Goal: Transaction & Acquisition: Subscribe to service/newsletter

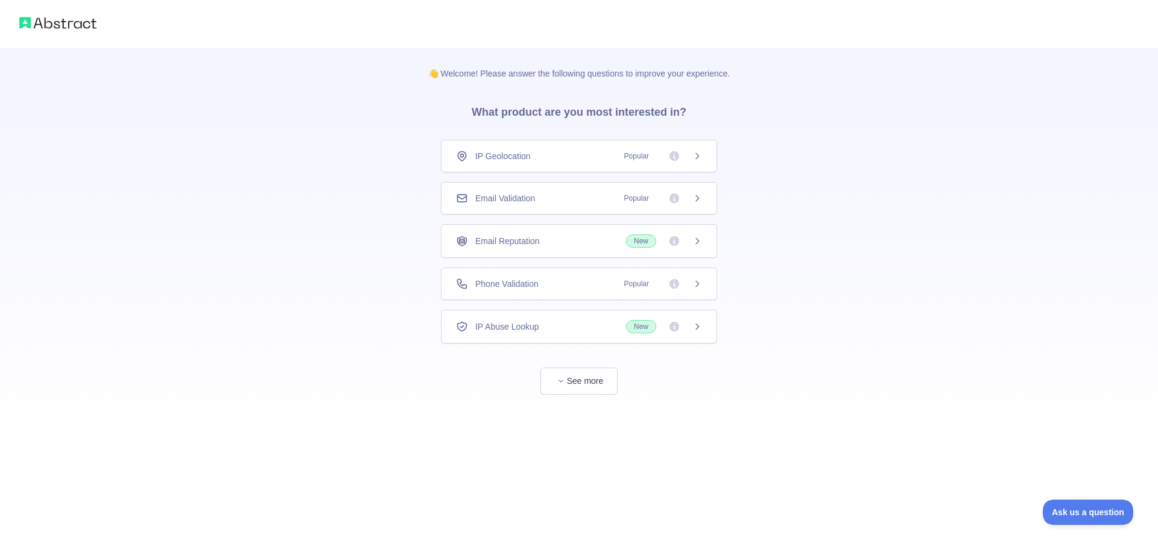
click at [572, 197] on div "Email Validation Popular" at bounding box center [579, 198] width 246 height 12
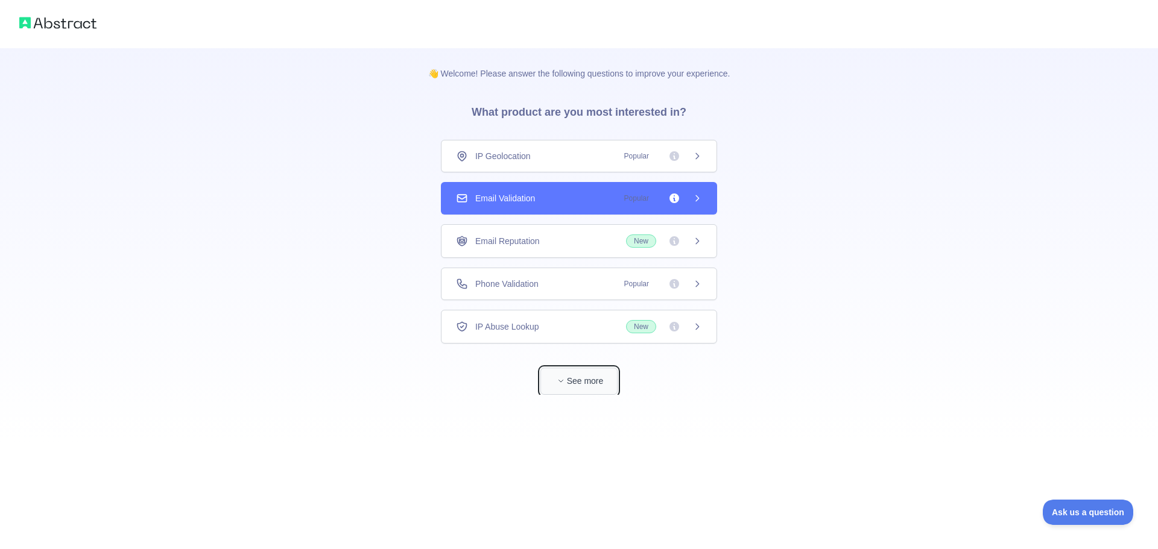
click at [587, 379] on button "See more" at bounding box center [578, 381] width 77 height 27
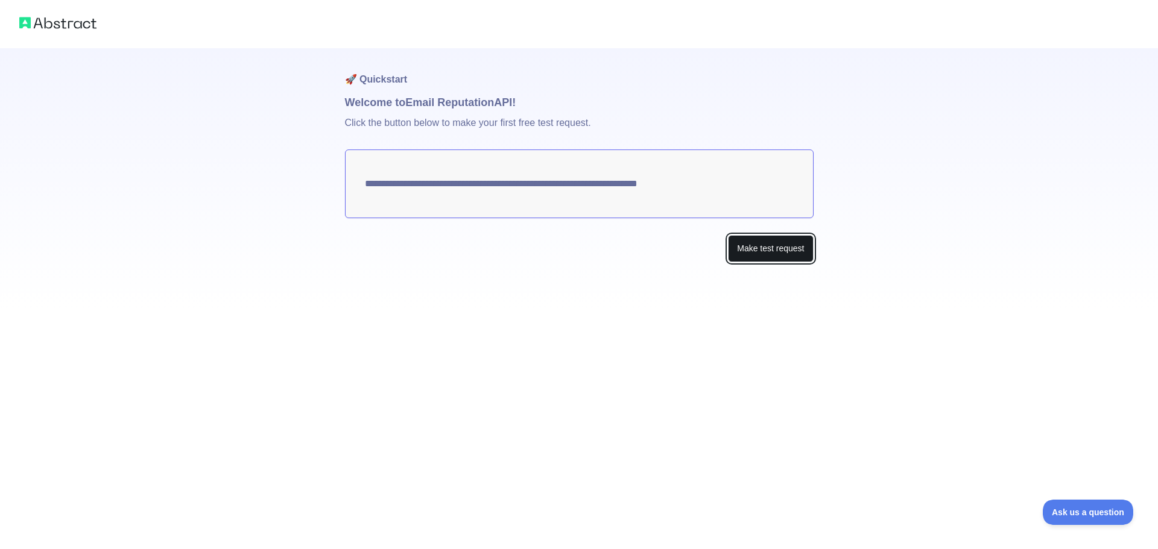
click at [772, 256] on button "Make test request" at bounding box center [770, 248] width 85 height 27
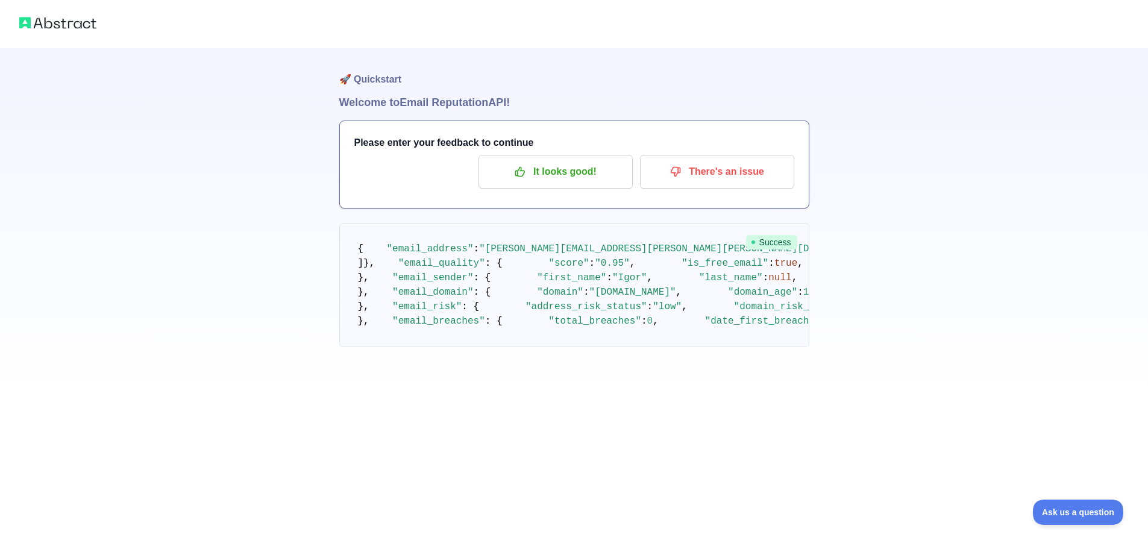
click at [890, 347] on div "🚀 Quickstart Welcome to Email Reputation API! Please enter your feedback to con…" at bounding box center [574, 197] width 1148 height 395
click at [896, 331] on div "🚀 Quickstart Welcome to Email Reputation API! Please enter your feedback to con…" at bounding box center [574, 197] width 1148 height 395
click at [86, 30] on img at bounding box center [57, 22] width 77 height 17
click at [80, 27] on img at bounding box center [57, 22] width 77 height 17
click at [64, 17] on img at bounding box center [57, 22] width 77 height 17
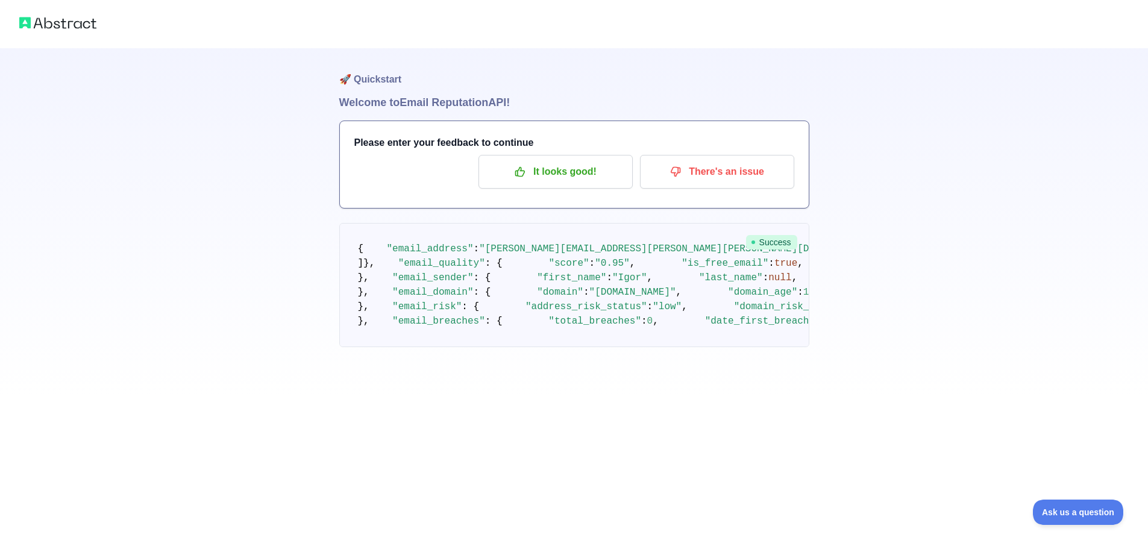
click at [46, 10] on div at bounding box center [574, 24] width 1148 height 48
click at [24, 21] on img at bounding box center [57, 22] width 77 height 17
click at [89, 41] on div at bounding box center [574, 24] width 1148 height 48
click at [163, 153] on div "🚀 Quickstart Welcome to Email Reputation API! Please enter your feedback to con…" at bounding box center [574, 197] width 1148 height 395
click at [373, 75] on h1 "🚀 Quickstart" at bounding box center [574, 71] width 470 height 46
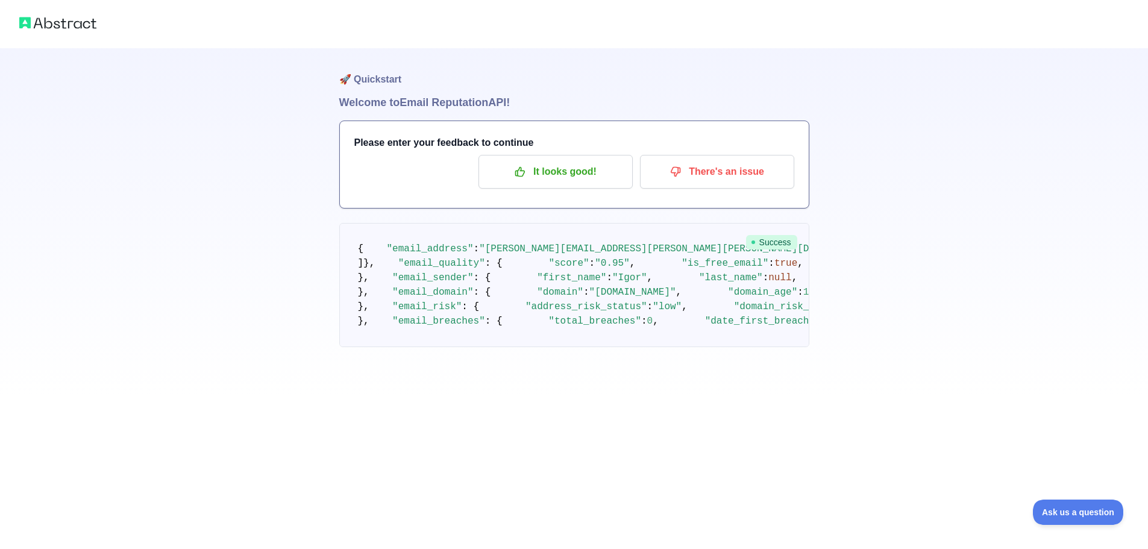
click at [458, 86] on h1 "🚀 Quickstart" at bounding box center [574, 71] width 470 height 46
click at [587, 180] on p "It looks good!" at bounding box center [556, 172] width 136 height 20
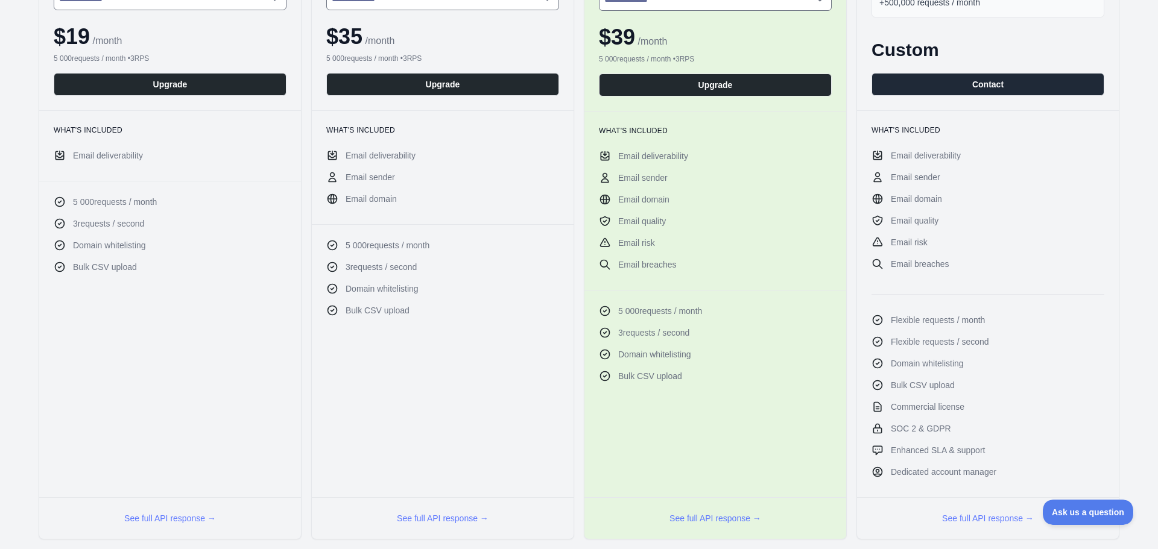
scroll to position [7, 0]
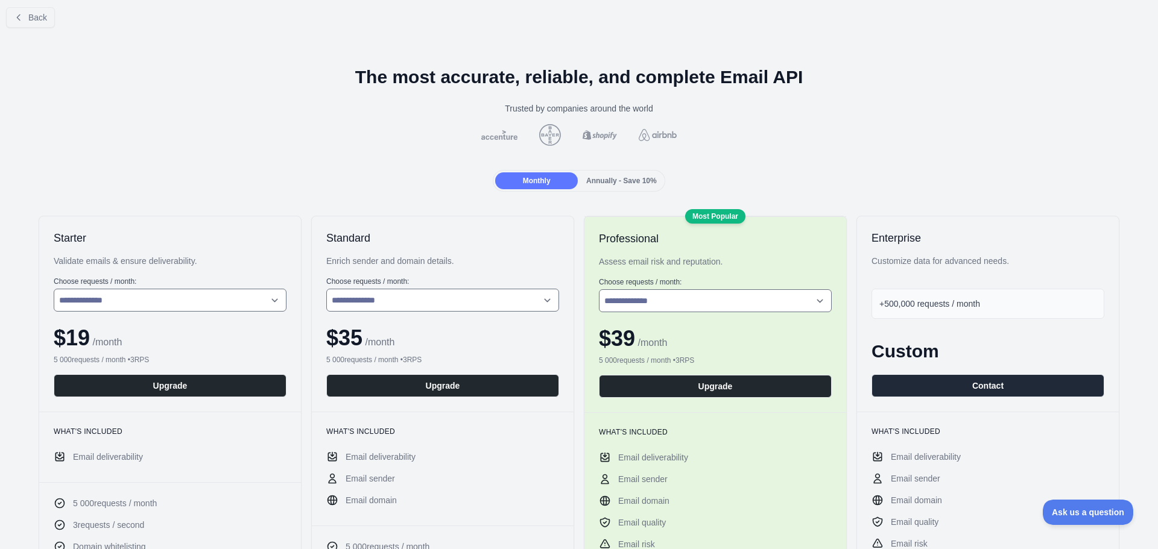
click at [234, 145] on div at bounding box center [579, 135] width 1138 height 22
click at [608, 178] on span "Annually - Save 10%" at bounding box center [621, 181] width 71 height 8
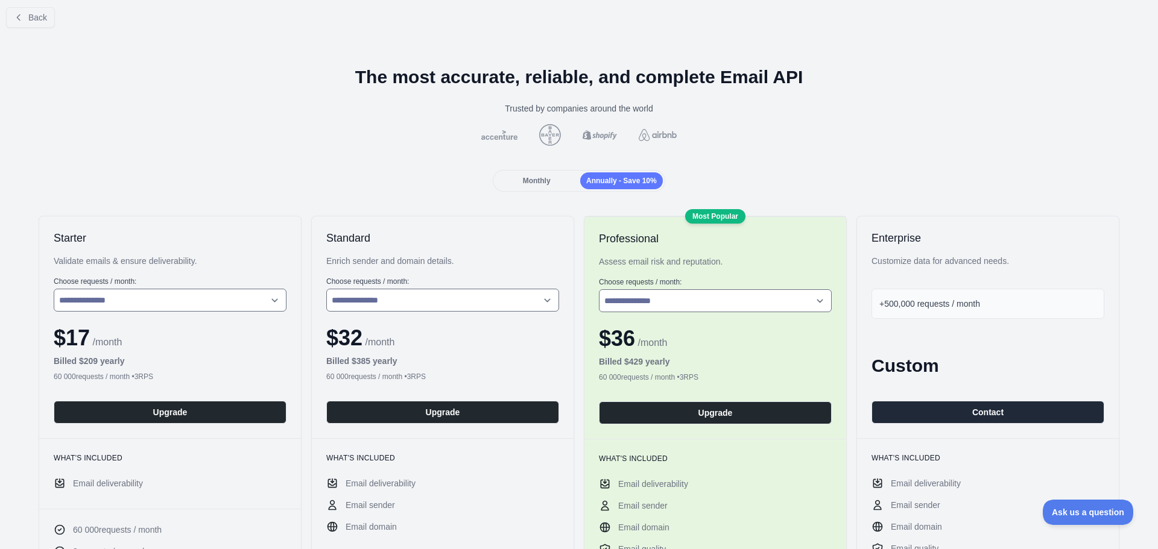
click at [549, 181] on div "Monthly" at bounding box center [536, 180] width 83 height 17
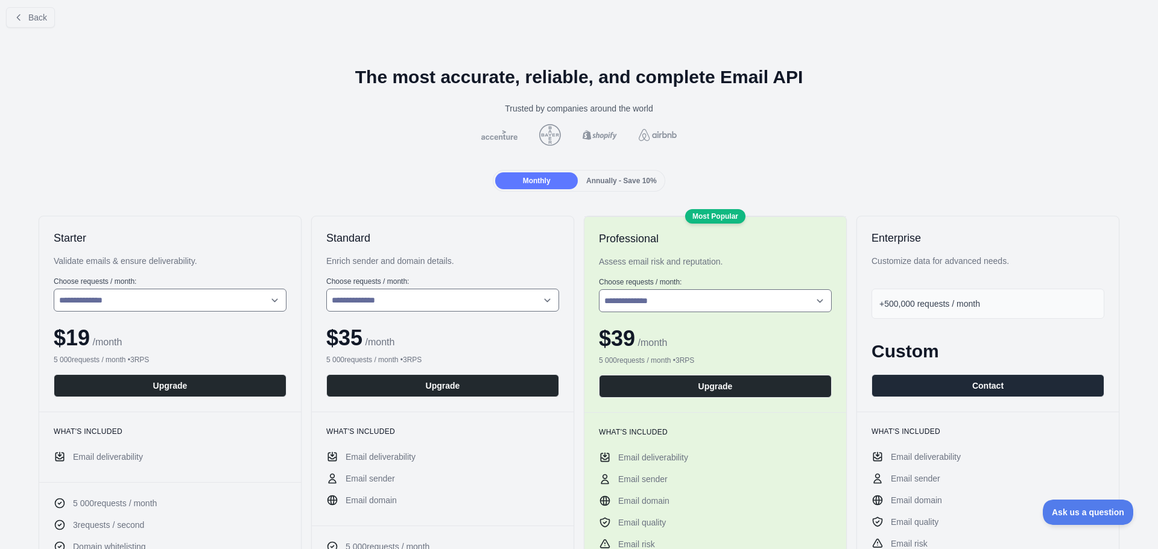
click at [338, 171] on div "Monthly Annually - Save 10%" at bounding box center [579, 181] width 1138 height 22
click at [174, 385] on button "Upgrade" at bounding box center [170, 385] width 233 height 23
click at [146, 77] on h1 "The most accurate, reliable, and complete Email API" at bounding box center [579, 77] width 1138 height 22
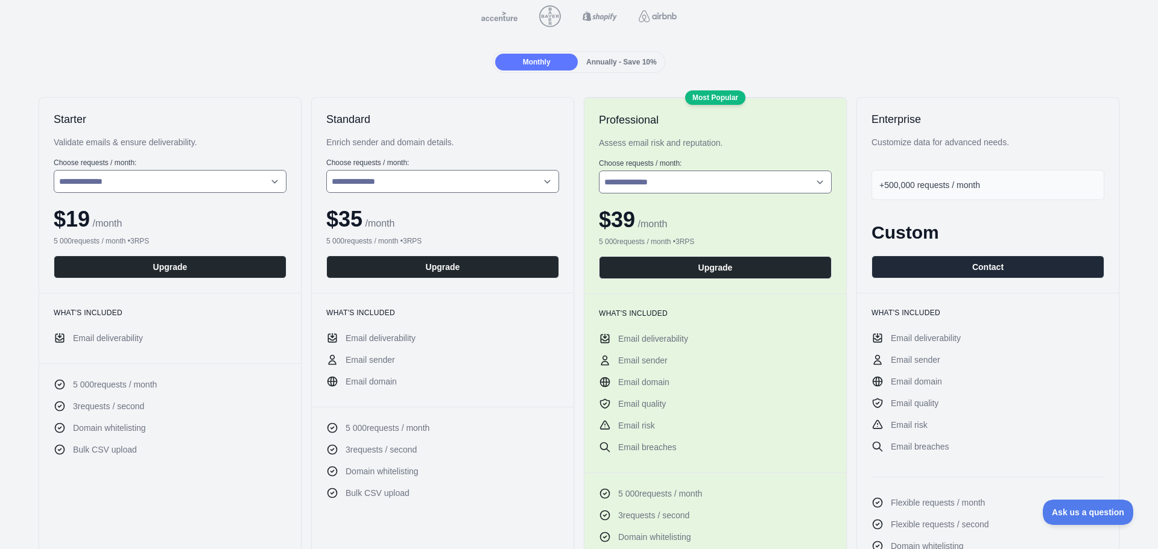
scroll to position [490, 0]
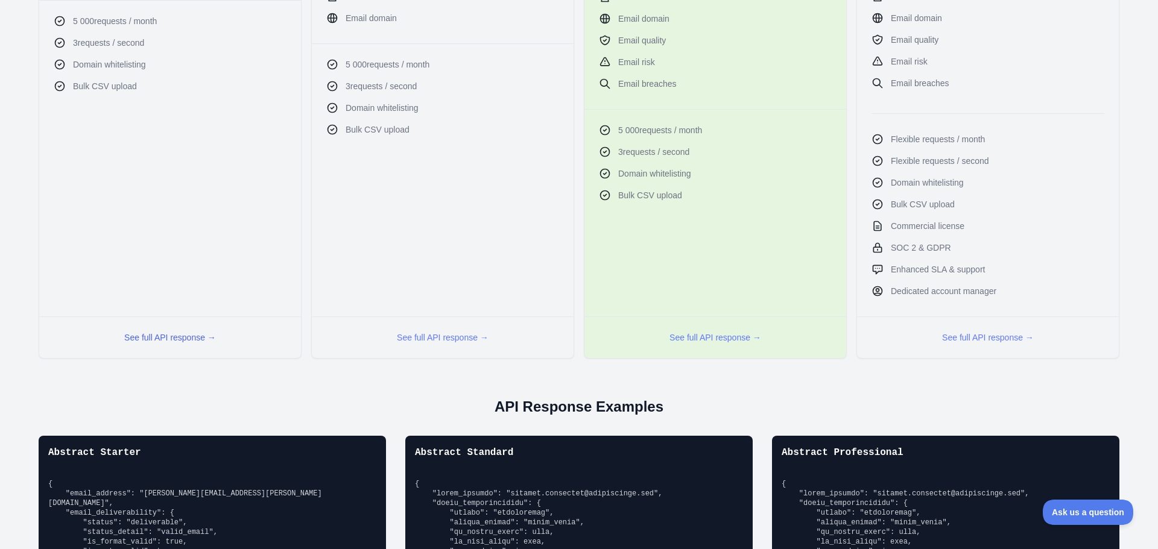
click at [171, 341] on button "See full API response →" at bounding box center [170, 338] width 92 height 12
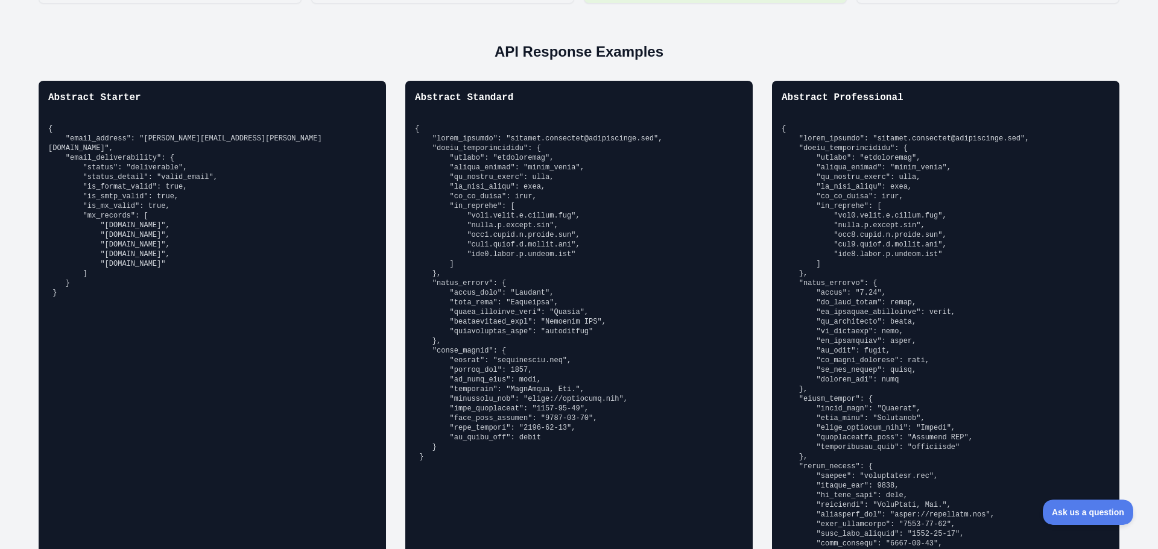
scroll to position [887, 0]
